Goal: Use online tool/utility

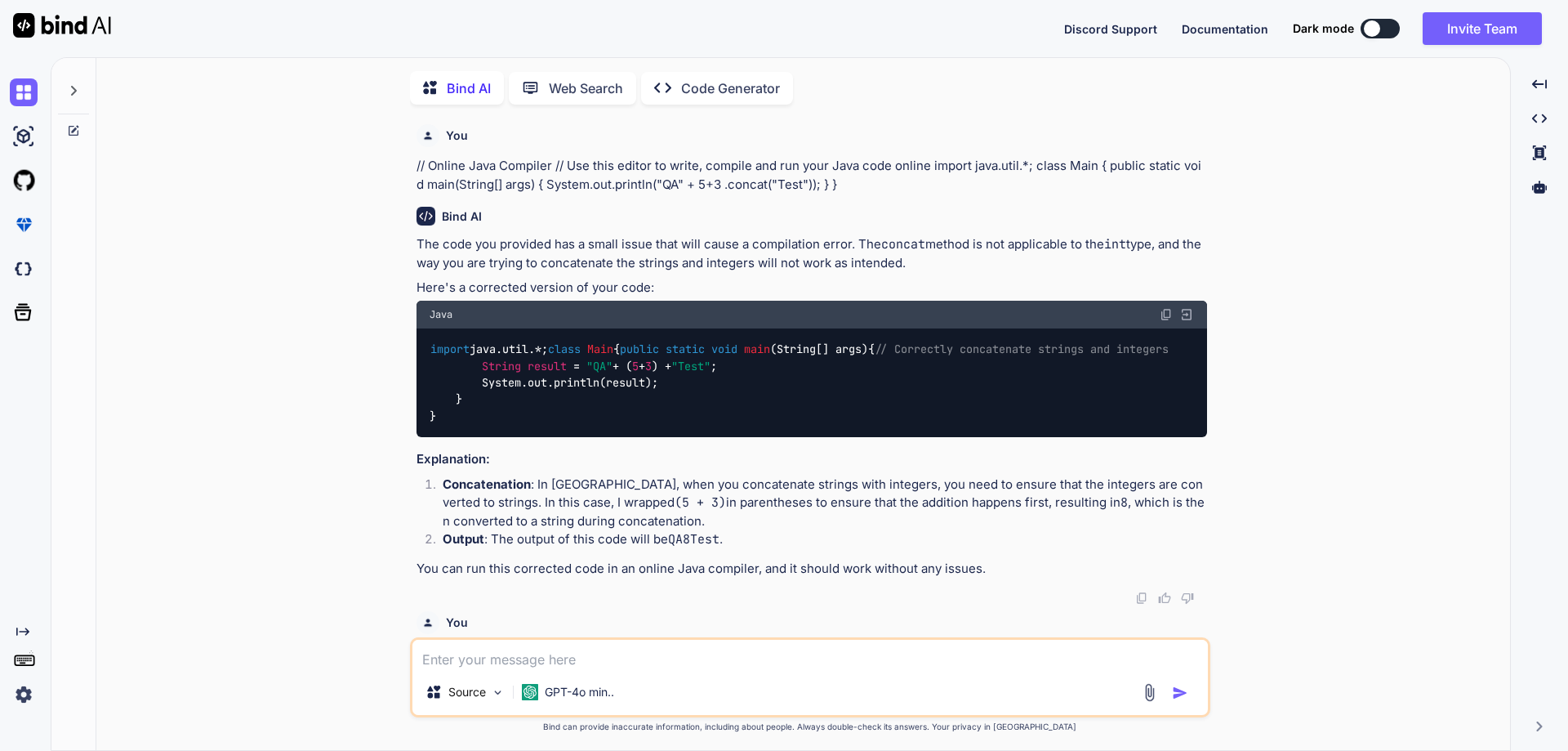
scroll to position [12075, 0]
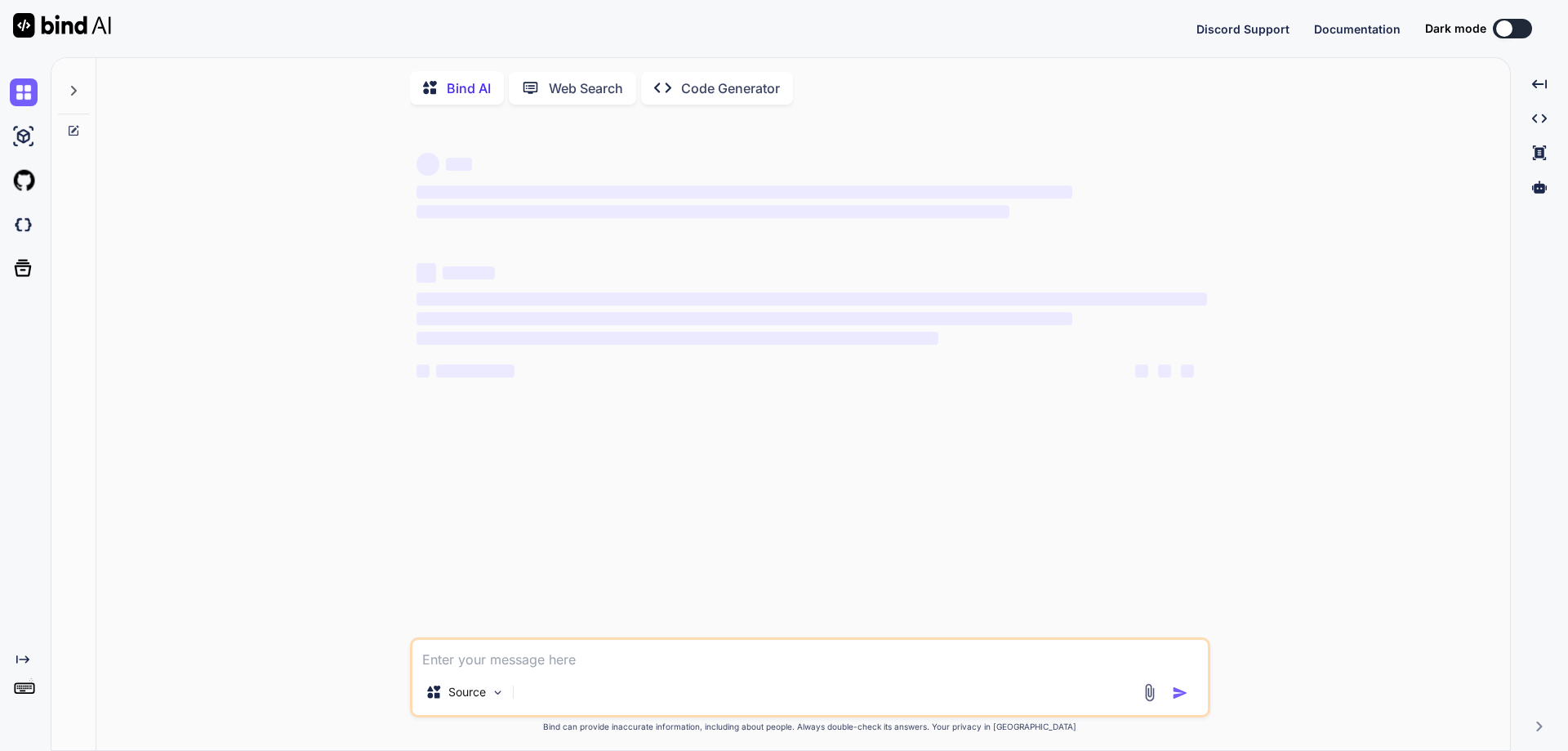
type textarea "x"
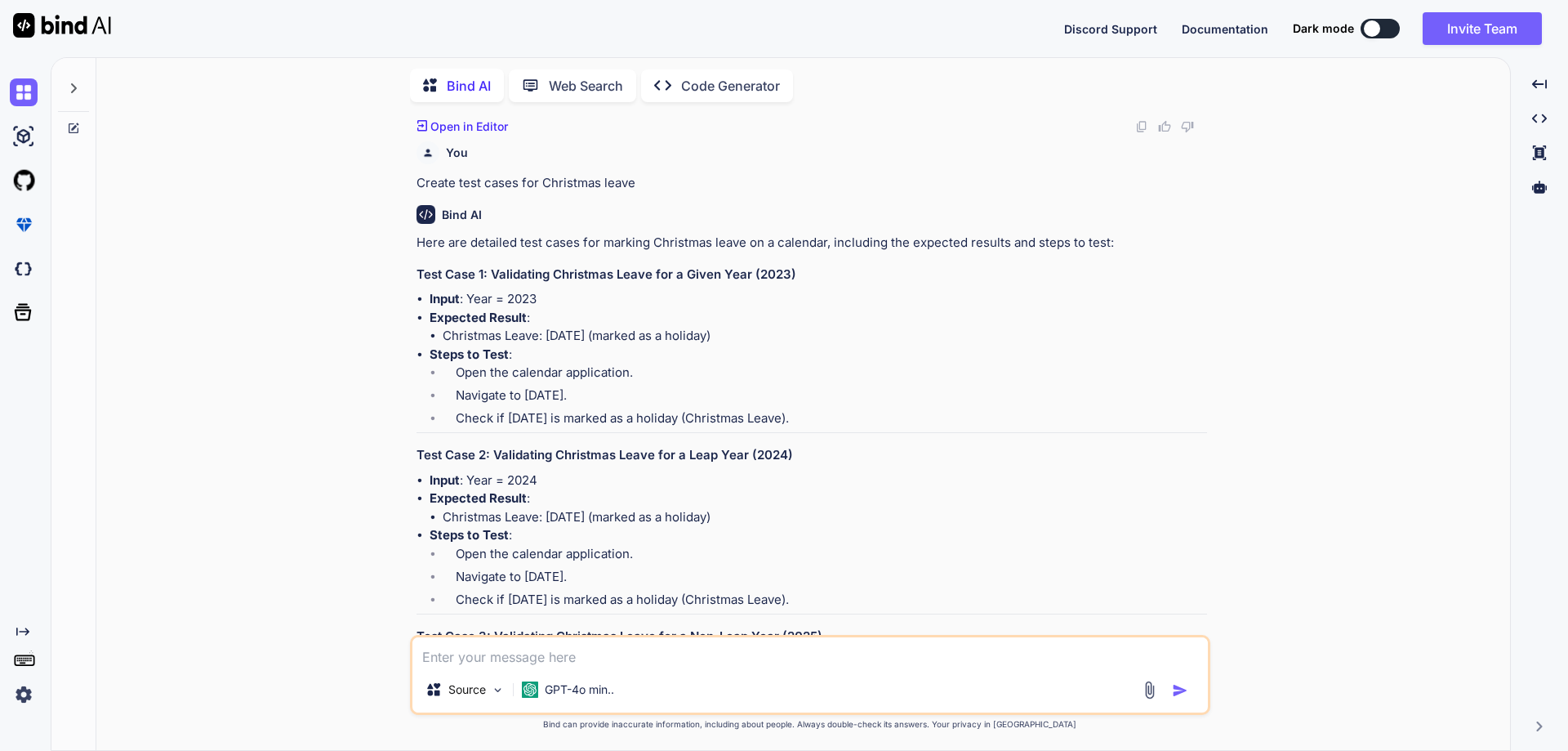
scroll to position [7590, 0]
paste textarea "public class Main { public static void main(String[] args) { StringBuilder resu…"
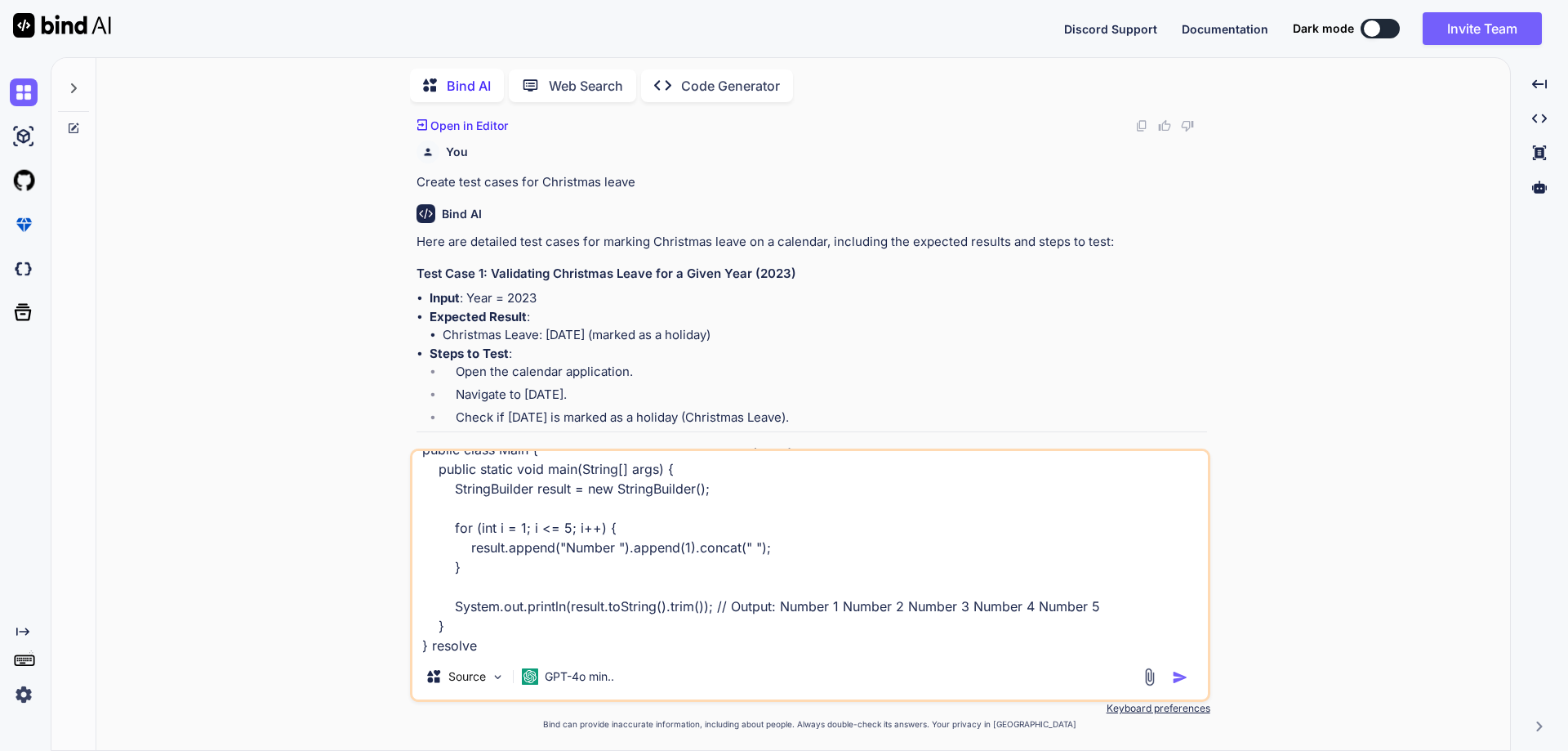
type textarea "public class Main { public static void main(String[] args) { StringBuilder resu…"
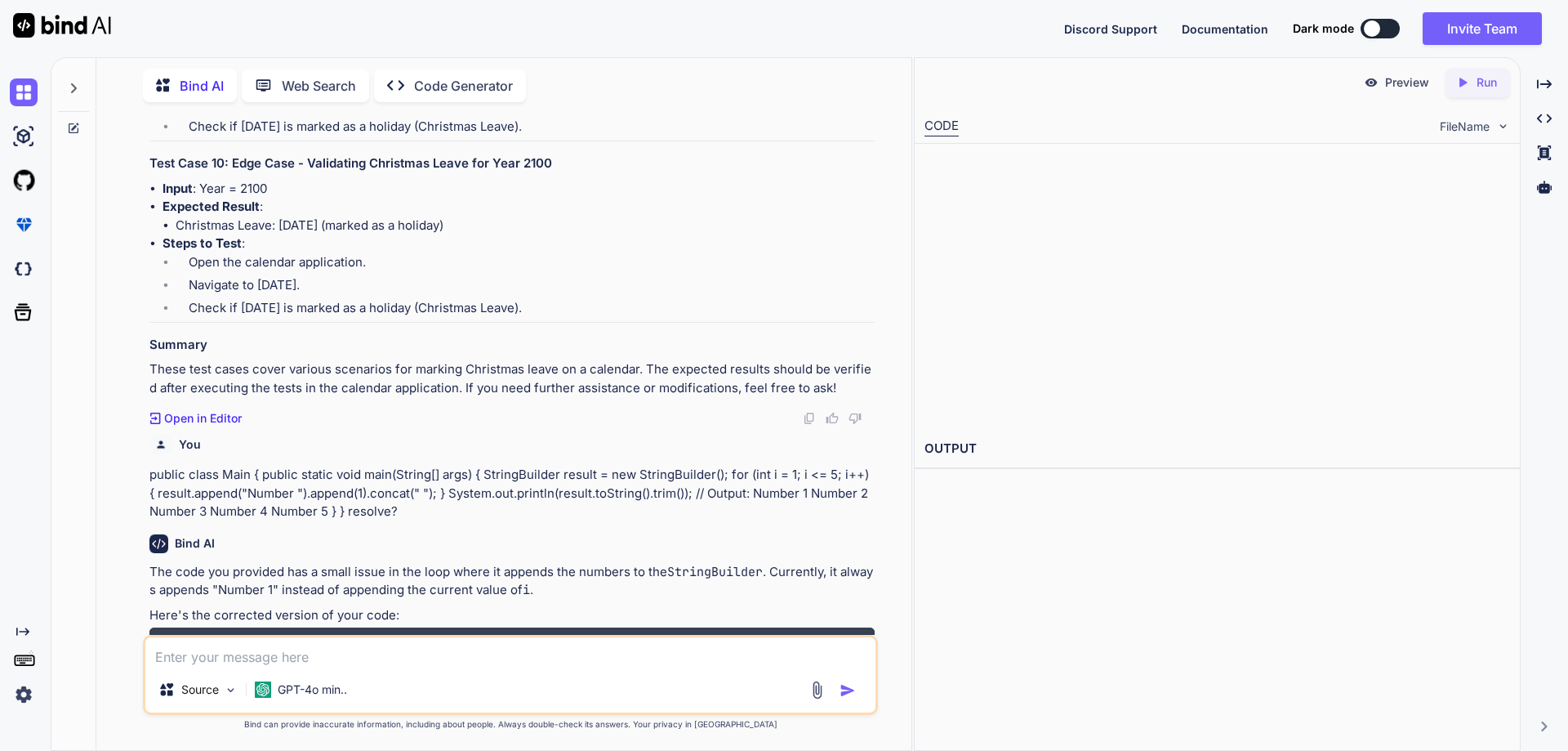
scroll to position [9526, 0]
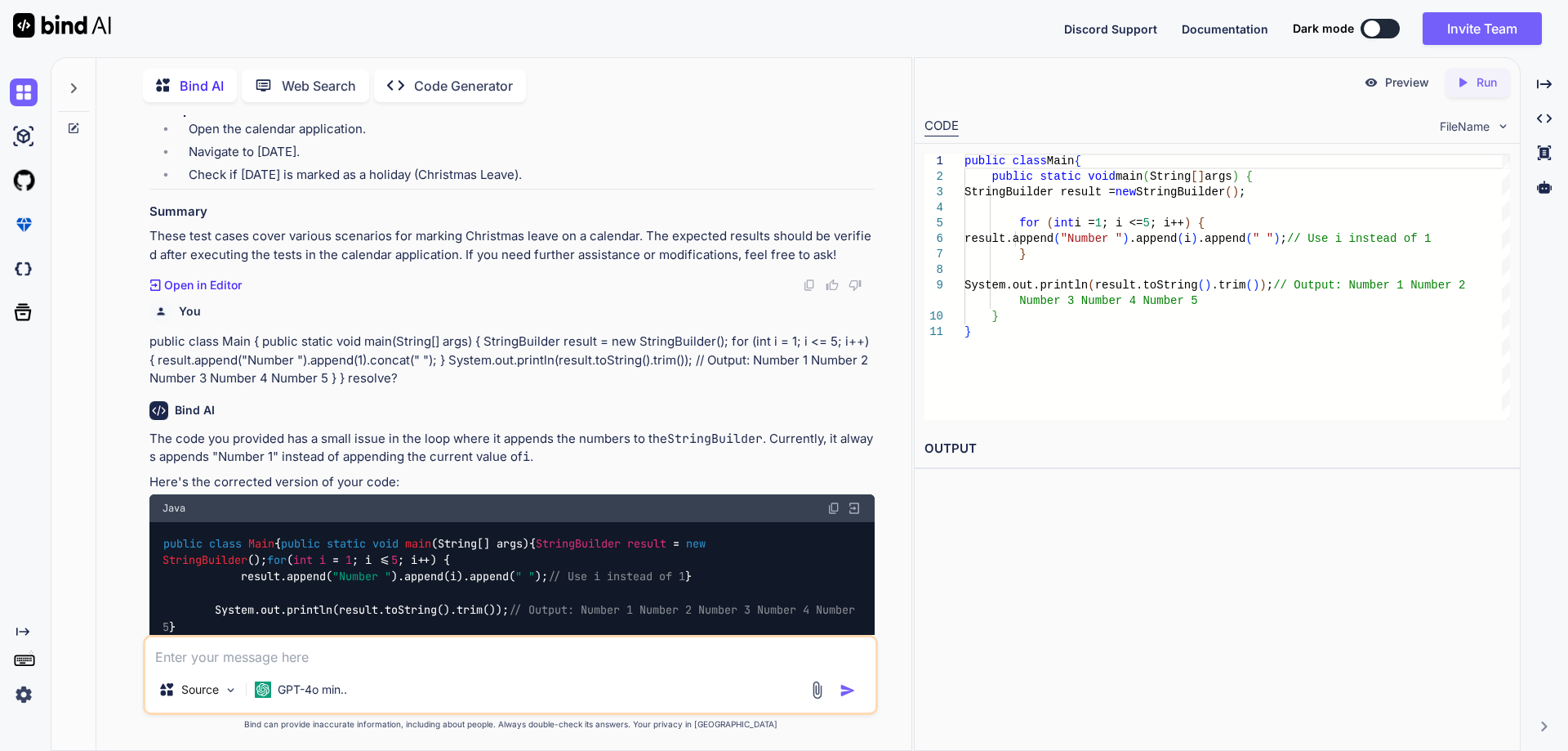
click at [416, 420] on div "Bind AI" at bounding box center [512, 410] width 726 height 19
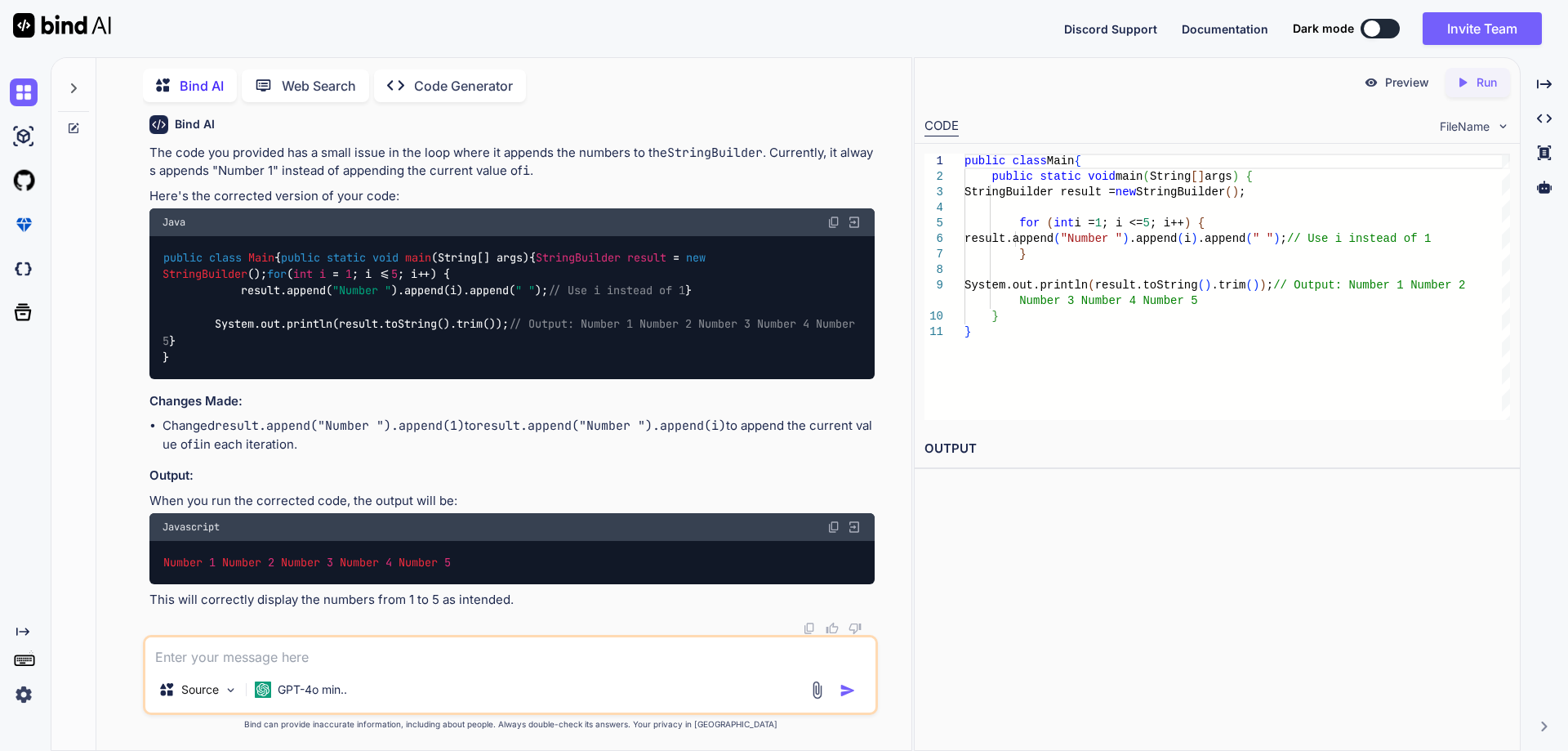
scroll to position [9945, 0]
drag, startPoint x: 159, startPoint y: 560, endPoint x: 475, endPoint y: 562, distance: 316.0
click at [475, 562] on div "Number 1 Number 2 Number 3 Number 4 Number 5" at bounding box center [512, 561] width 726 height 42
copy code "Number 1 Number 2 Number 3 Number 4 Number 5"
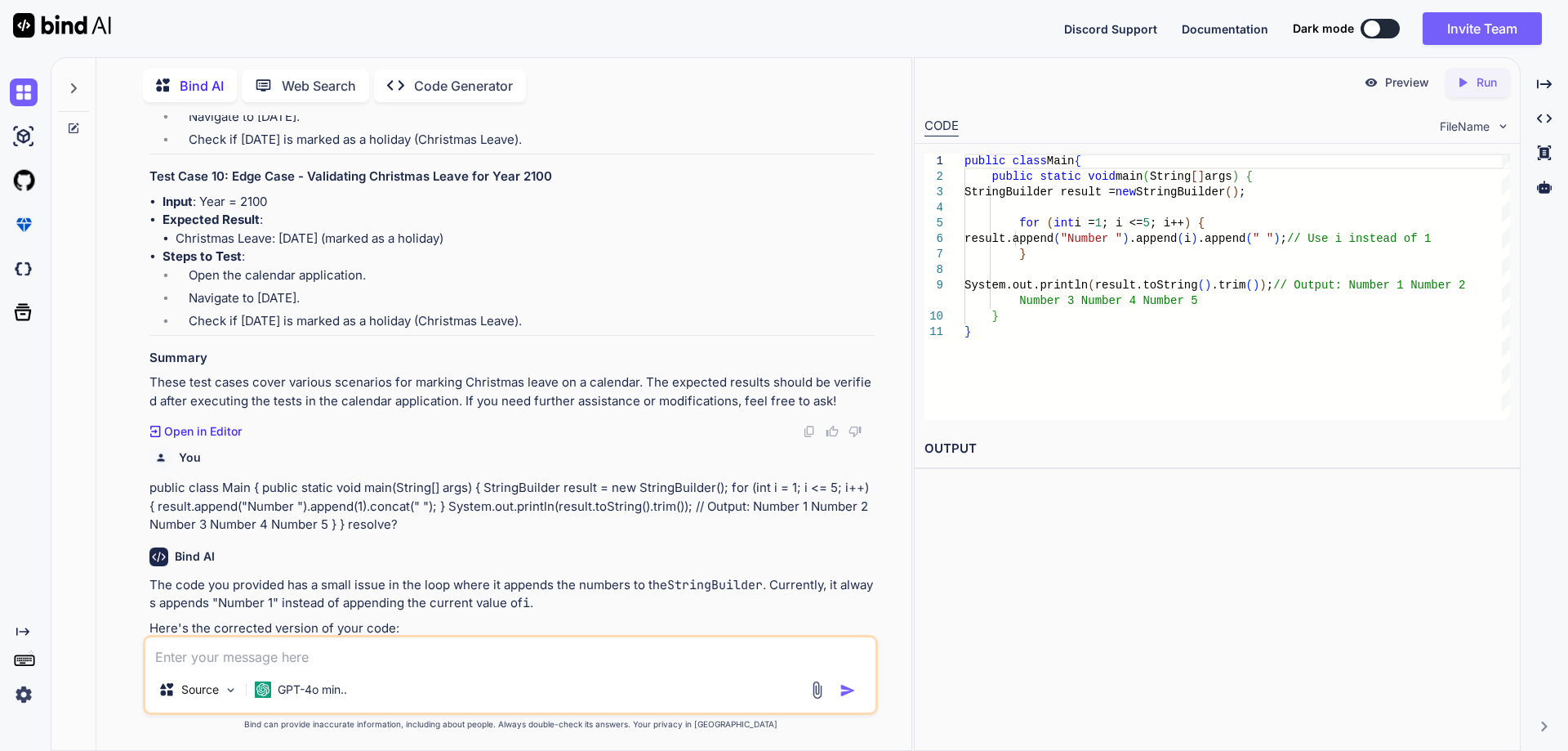
scroll to position [9374, 0]
